Goal: Task Accomplishment & Management: Manage account settings

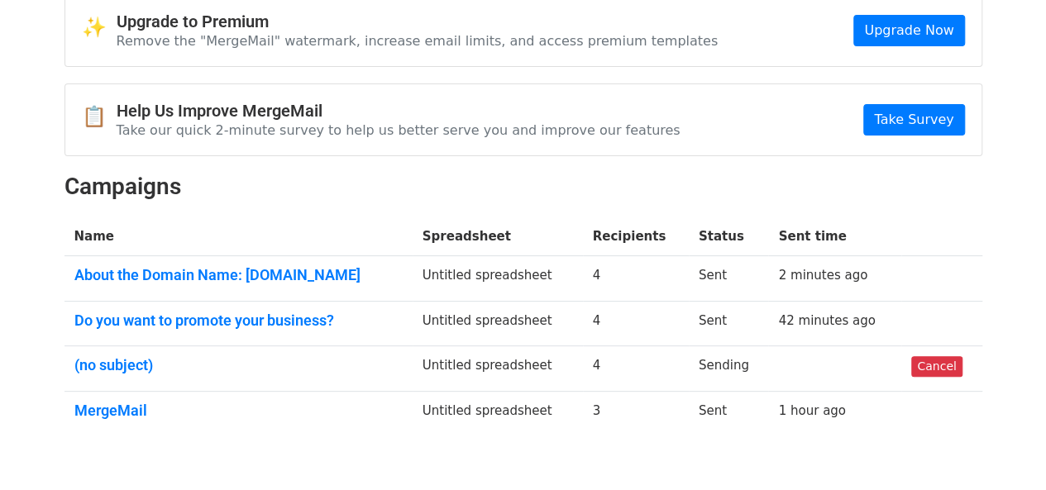
scroll to position [165, 0]
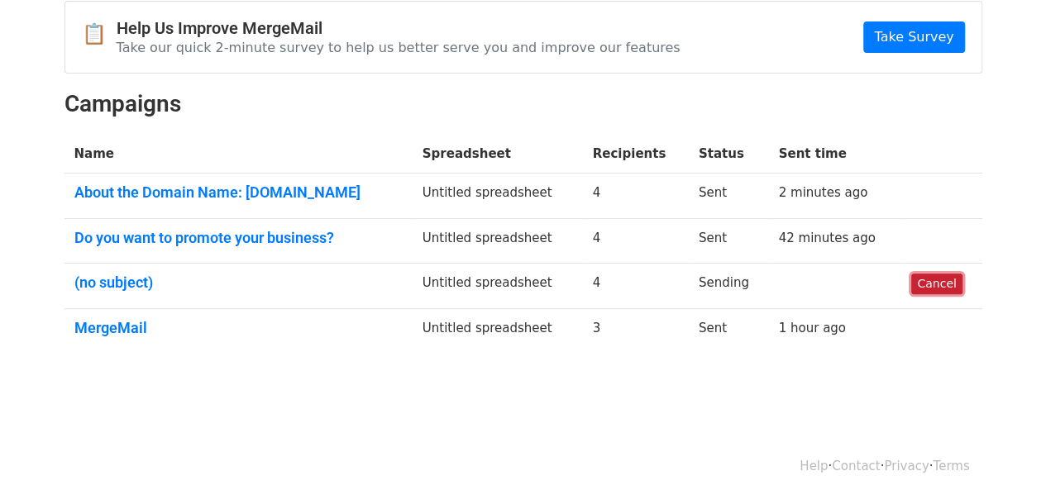
click at [943, 279] on link "Cancel" at bounding box center [936, 284] width 50 height 21
